Goal: Information Seeking & Learning: Learn about a topic

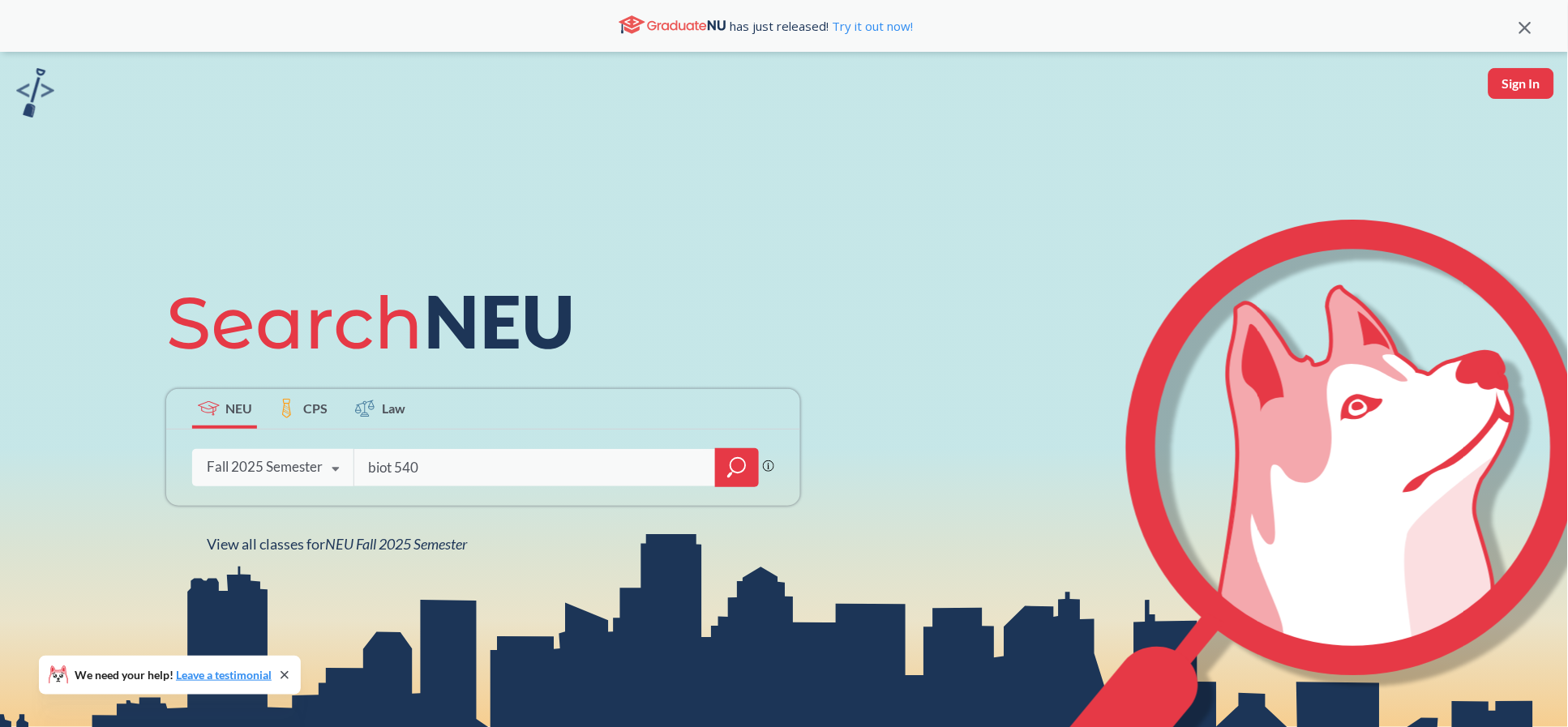
type input "biot 5401"
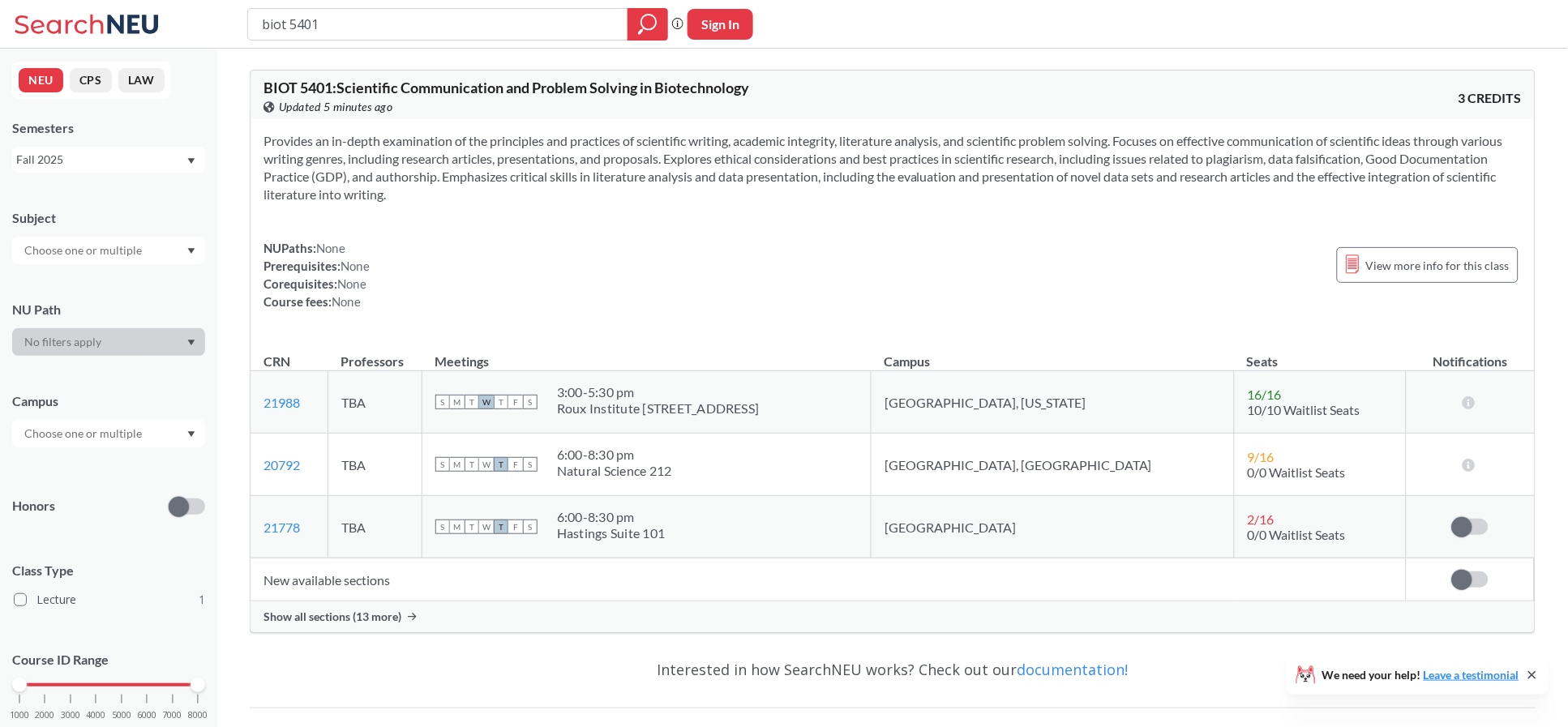
click at [351, 617] on span "Show all sections (13 more)" at bounding box center [333, 616] width 138 height 15
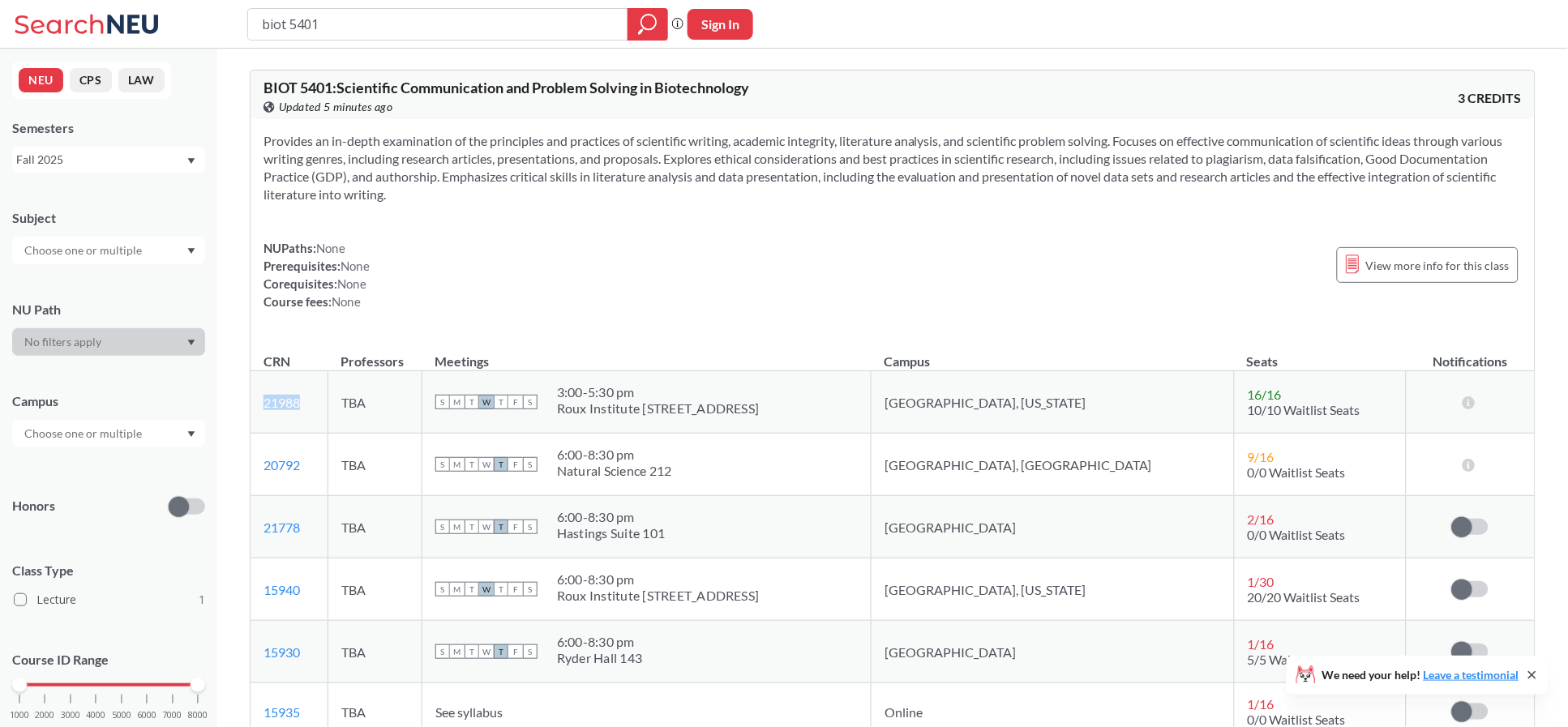
drag, startPoint x: 332, startPoint y: 403, endPoint x: 261, endPoint y: 405, distance: 71.0
click at [261, 405] on td "21988 View this section on Banner." at bounding box center [289, 402] width 78 height 62
copy link "21988"
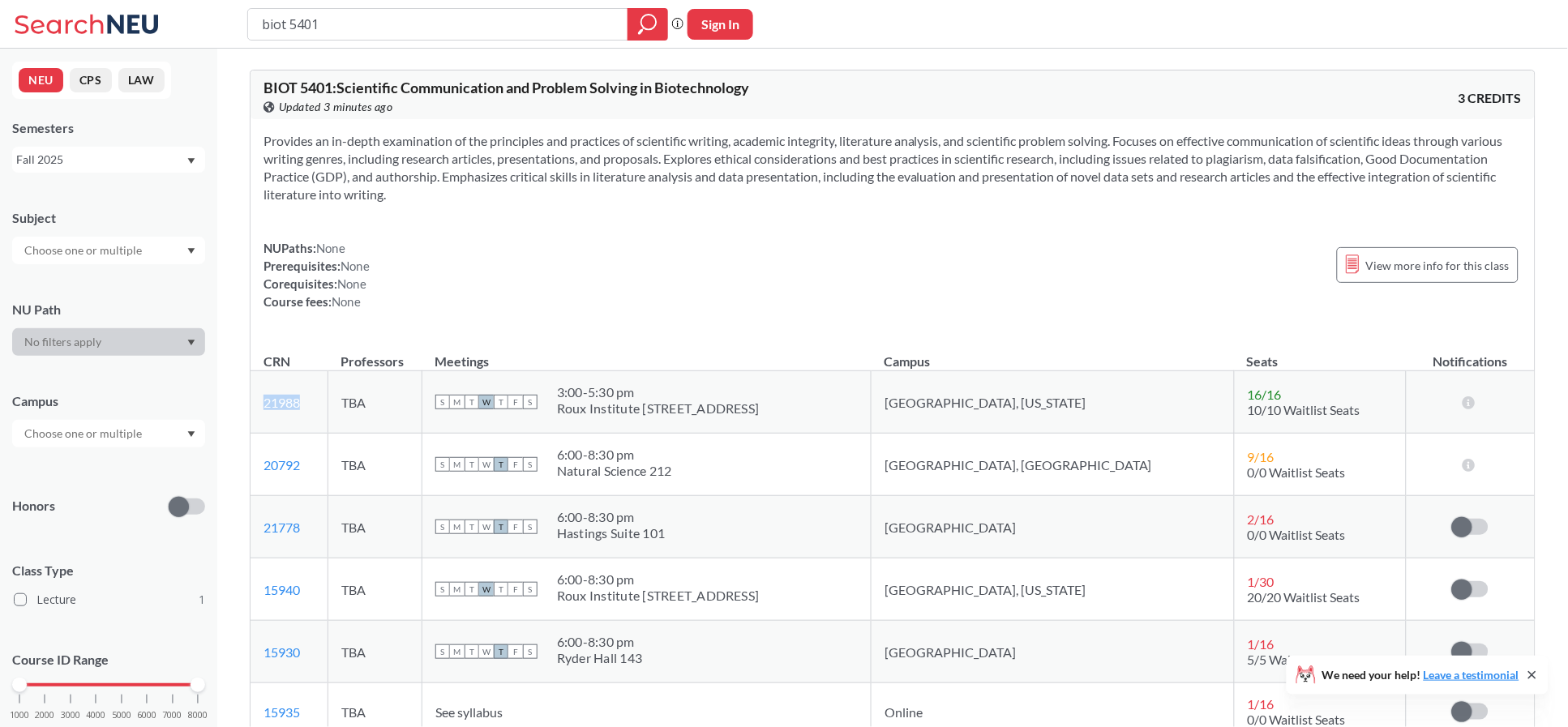
copy link "21988"
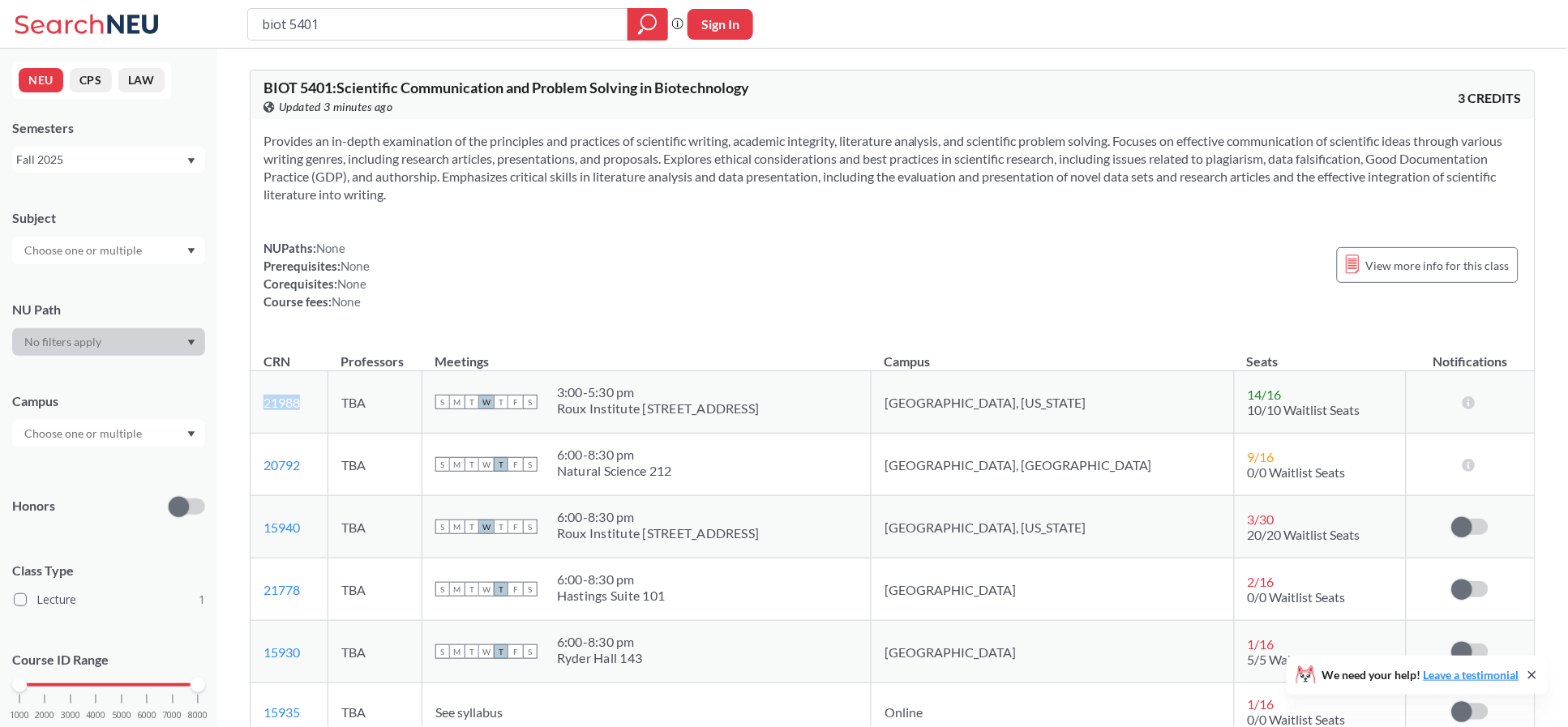
copy link "21988"
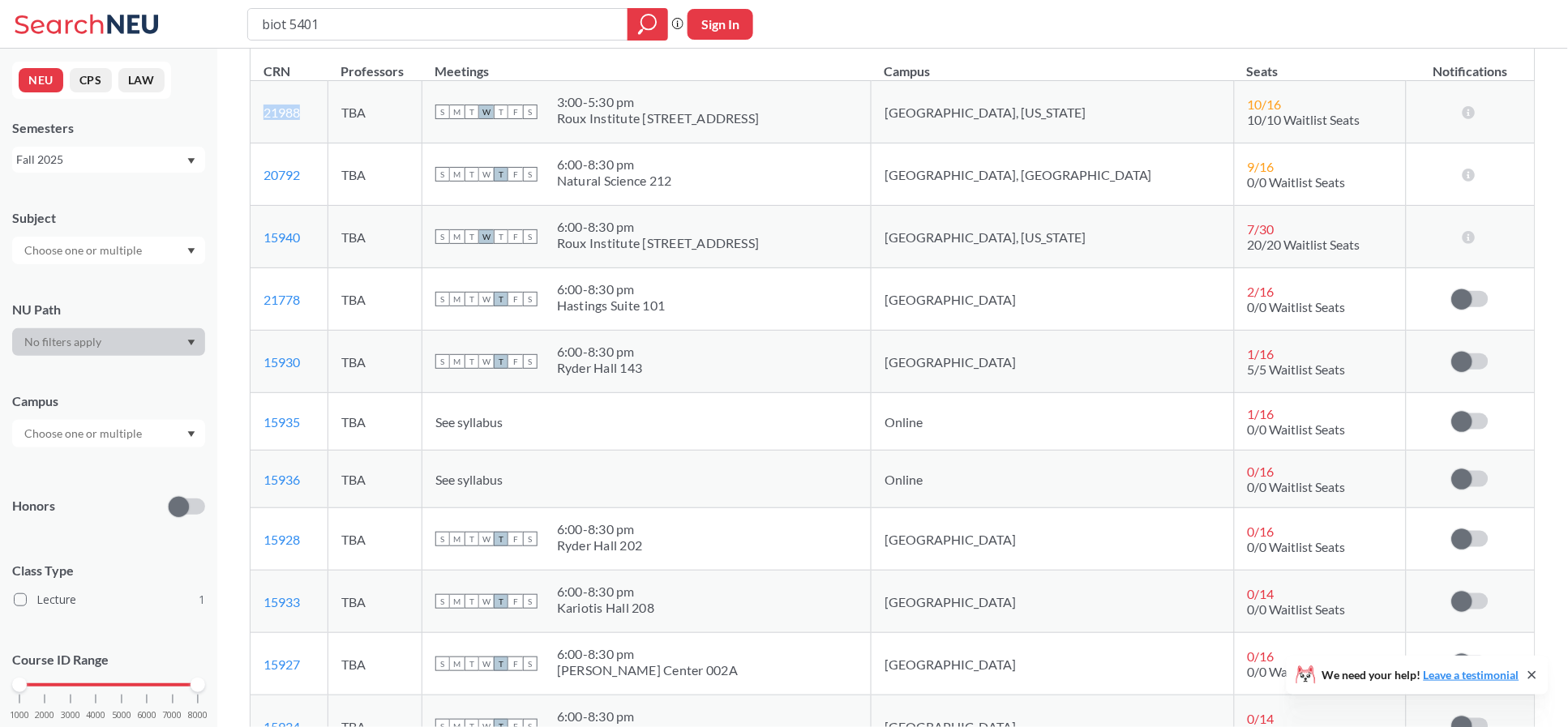
scroll to position [324, 0]
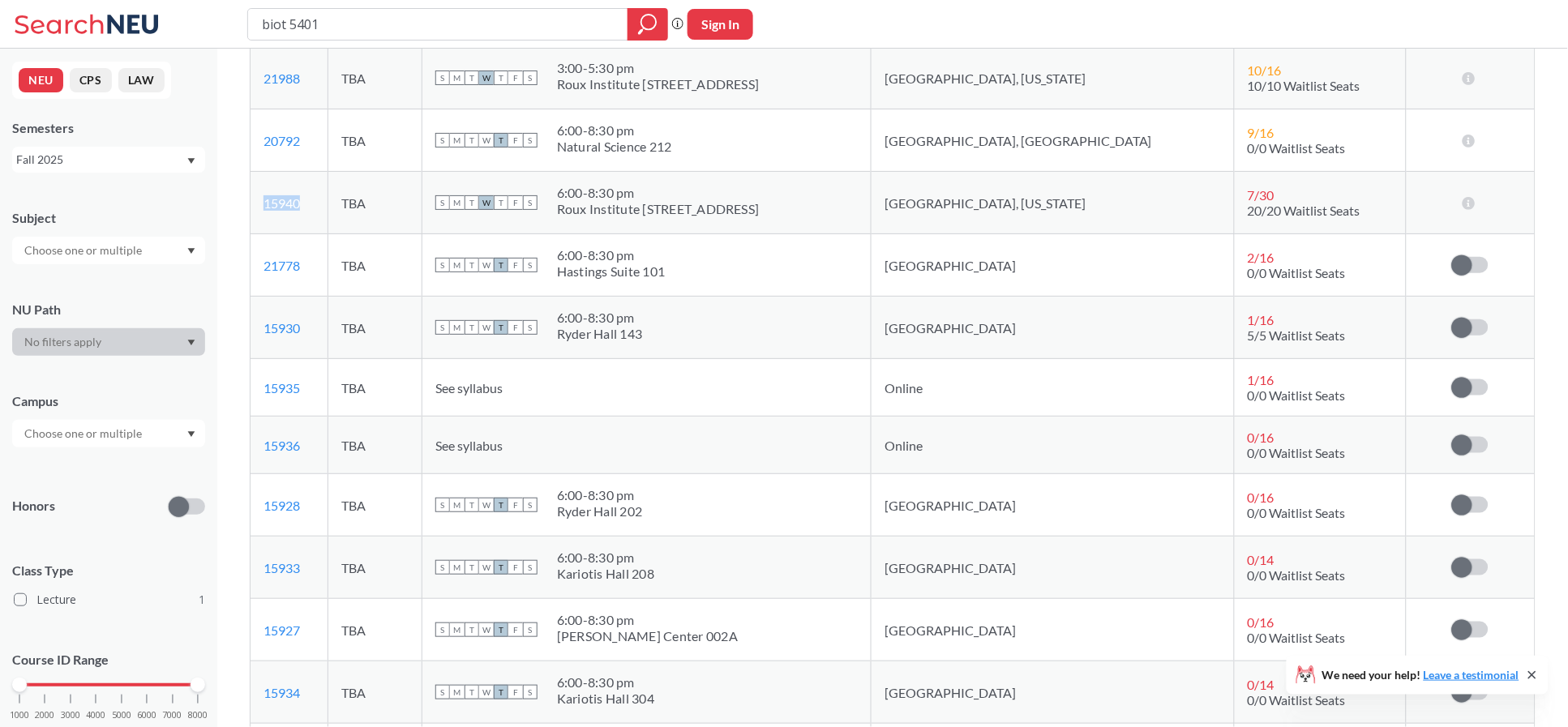
drag, startPoint x: 330, startPoint y: 215, endPoint x: 265, endPoint y: 213, distance: 65.0
click at [265, 213] on td "15940 View this section on Banner." at bounding box center [289, 202] width 78 height 62
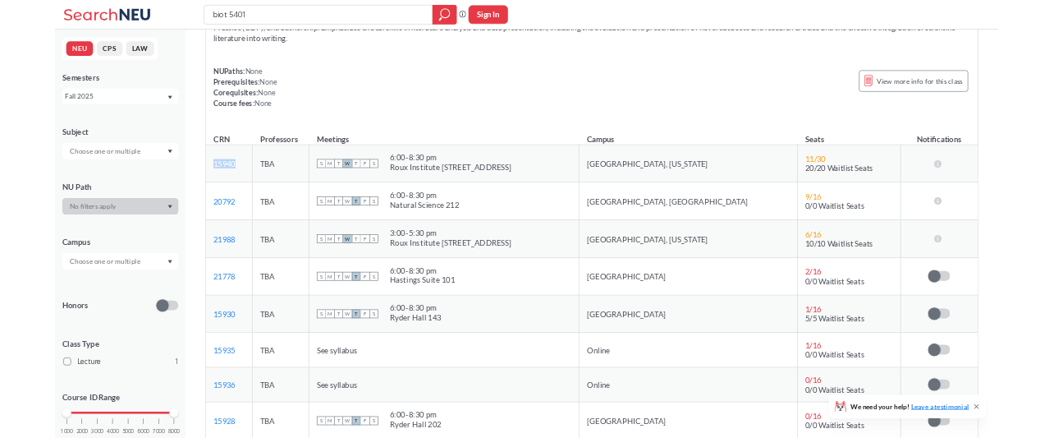
scroll to position [0, 0]
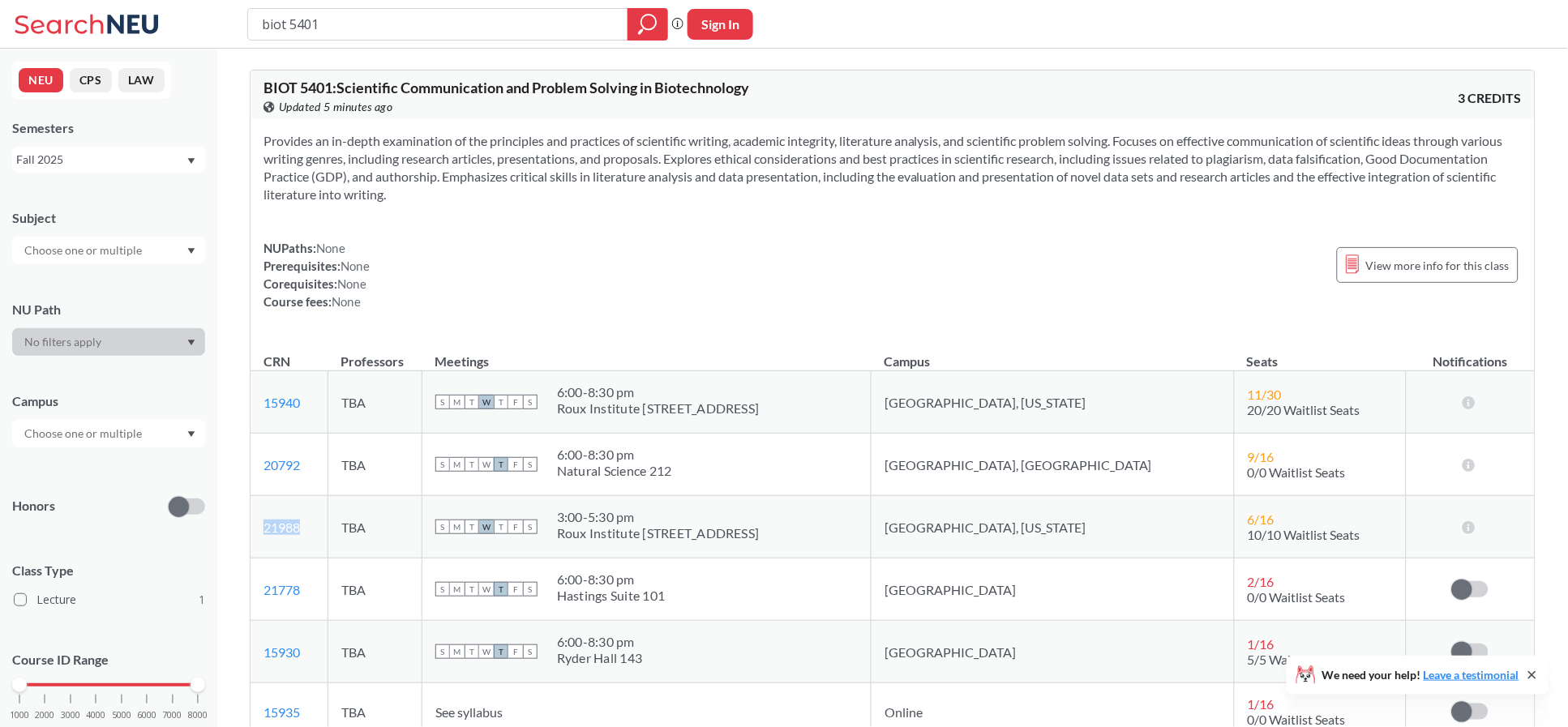
drag, startPoint x: 320, startPoint y: 535, endPoint x: 263, endPoint y: 528, distance: 57.4
click at [263, 528] on td "21988 View this section on Banner." at bounding box center [289, 526] width 78 height 62
drag, startPoint x: 310, startPoint y: 406, endPoint x: 260, endPoint y: 415, distance: 50.8
click at [260, 415] on td "15940 View this section on Banner." at bounding box center [289, 402] width 78 height 62
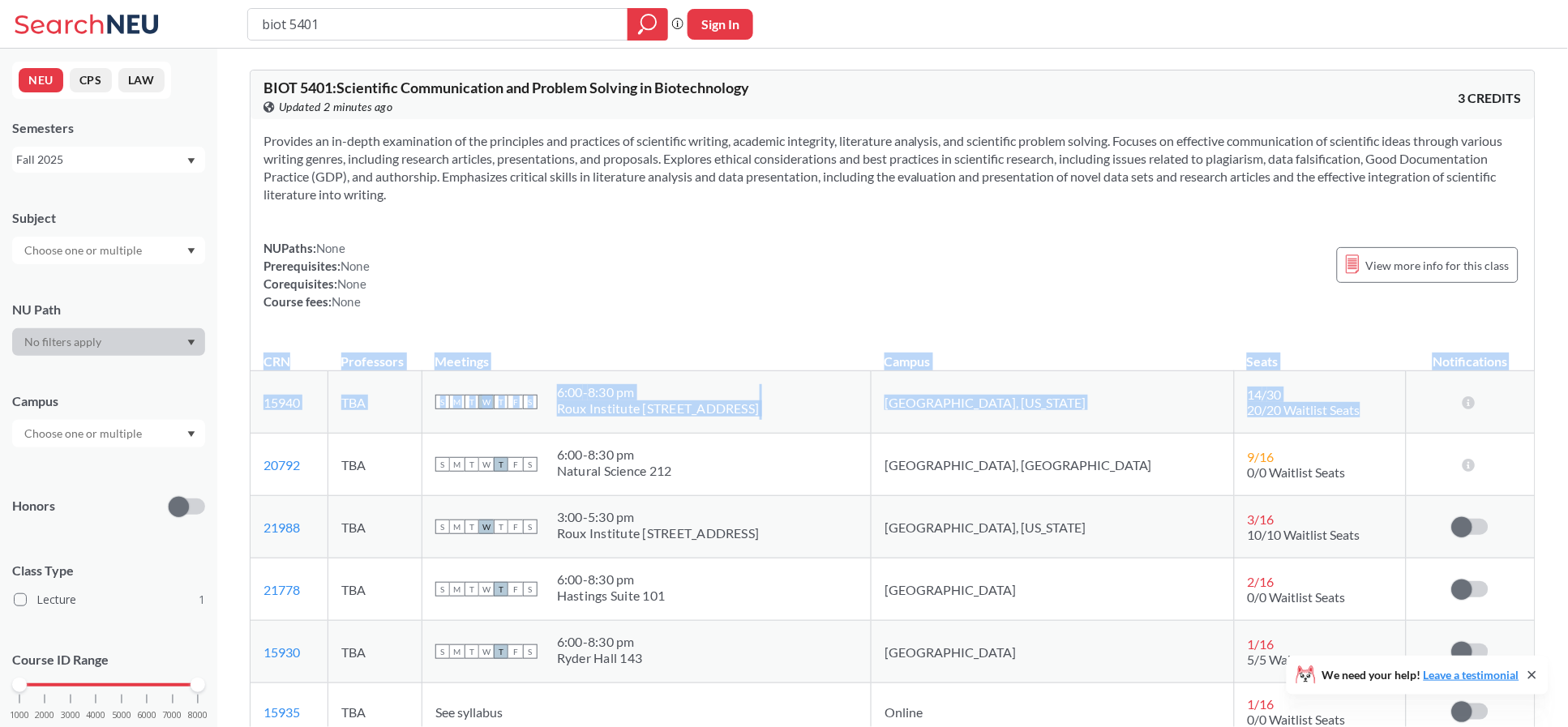
drag, startPoint x: 1269, startPoint y: 406, endPoint x: 256, endPoint y: 359, distance: 1014.1
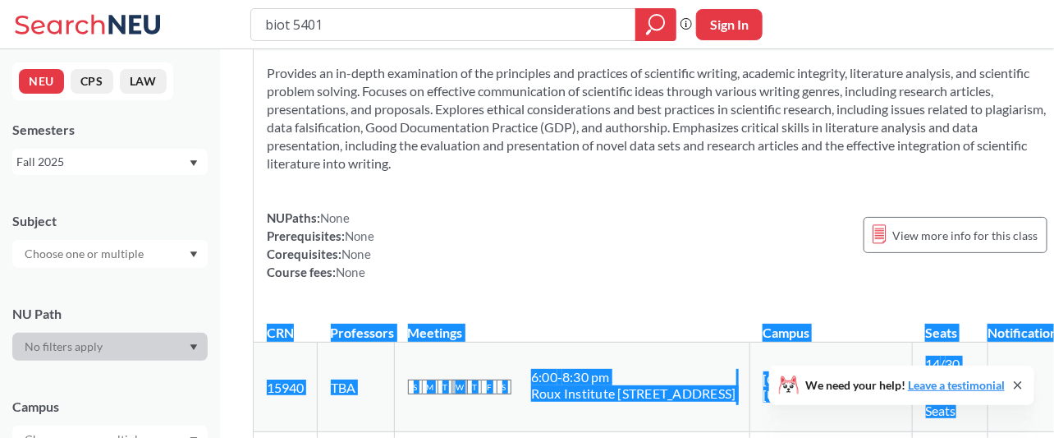
scroll to position [108, 0]
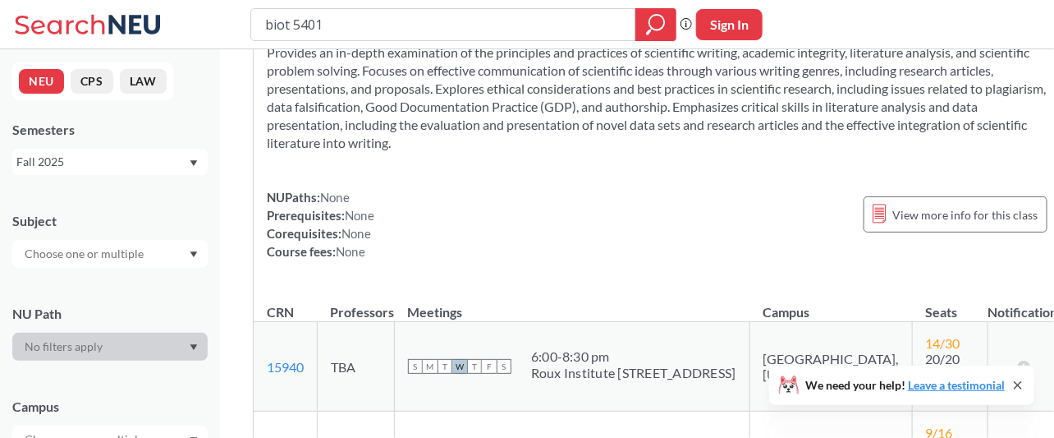
click at [474, 244] on div "NUPaths: None Prerequisites: None Corequisites: None Course fees: None View mor…" at bounding box center [659, 224] width 784 height 72
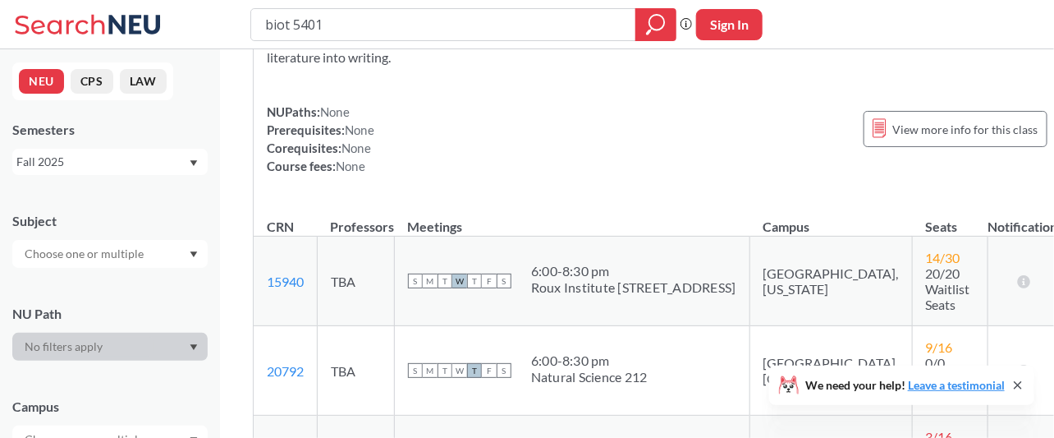
scroll to position [328, 0]
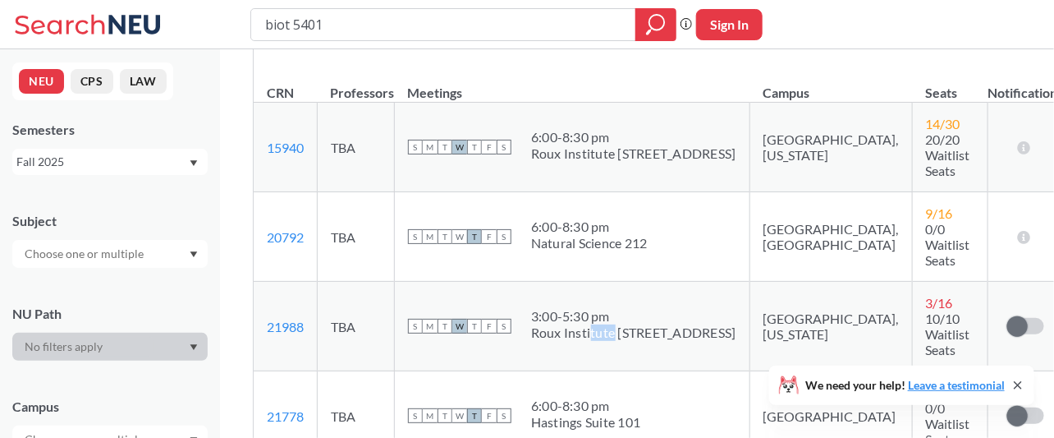
drag, startPoint x: 589, startPoint y: 296, endPoint x: 615, endPoint y: 296, distance: 25.5
click at [615, 324] on div "Roux Institute [STREET_ADDRESS]" at bounding box center [633, 332] width 205 height 16
